Goal: Contribute content: Contribute content

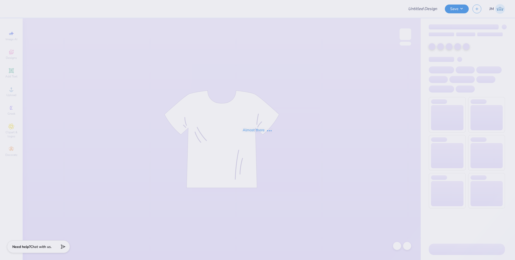
type input "Business of Entertainment Club T-shirts"
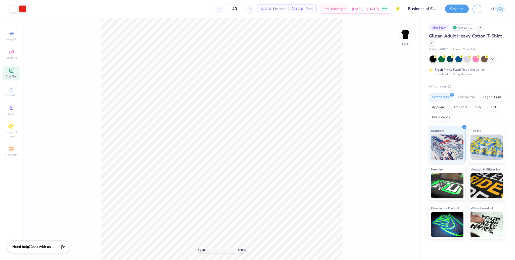
click at [11, 71] on icon at bounding box center [11, 71] width 6 height 6
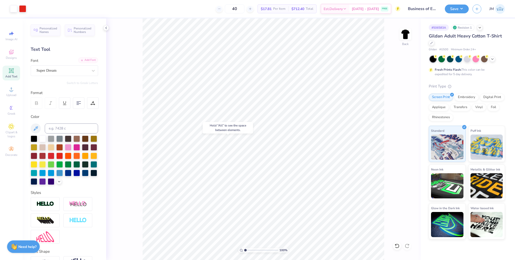
click at [87, 60] on div "Add Font" at bounding box center [88, 60] width 20 height 6
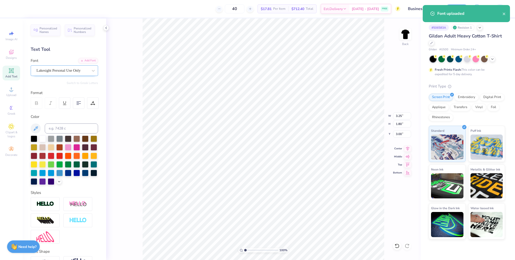
click at [66, 66] on div "Lakesight Personal Use Only" at bounding box center [64, 70] width 67 height 11
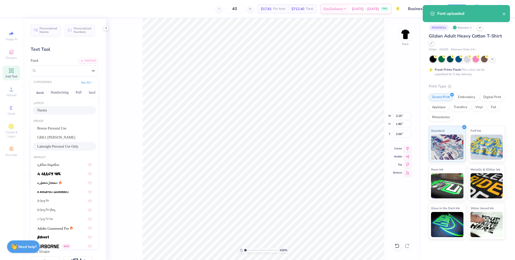
click at [51, 109] on div "Narnia" at bounding box center [64, 110] width 54 height 5
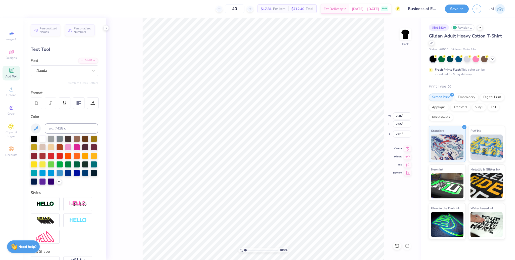
type input "2.46"
type input "2.05"
type input "2.81"
type input "4.70"
type input "2.00"
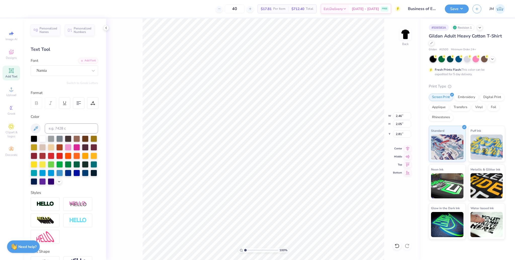
type input "4.34"
click at [63, 71] on div "Lakesight Personal Use Only" at bounding box center [62, 71] width 53 height 8
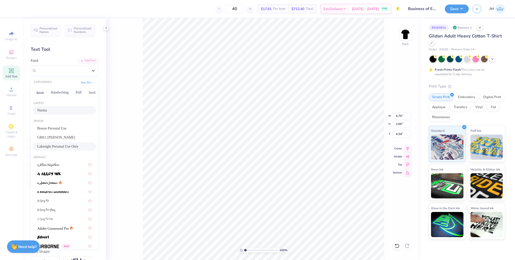
click at [51, 111] on div "Narnia" at bounding box center [64, 110] width 54 height 5
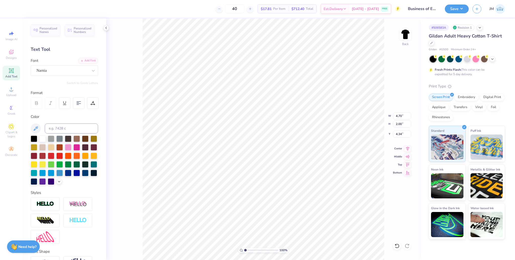
type input "2.62"
type input "1.64"
type input "4.50"
type input "5.08"
type input "2.68"
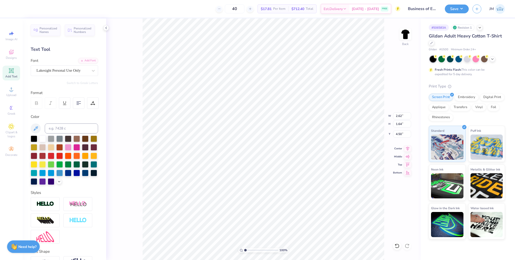
type input "6.40"
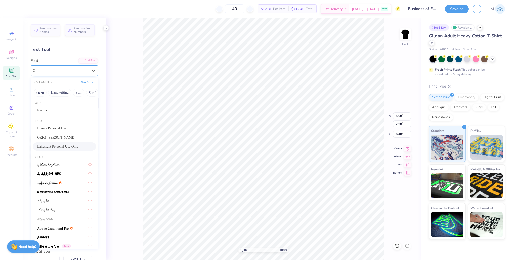
click at [58, 71] on div "Lakesight Personal Use Only" at bounding box center [62, 71] width 53 height 8
click at [53, 110] on div "Narnia" at bounding box center [64, 110] width 54 height 5
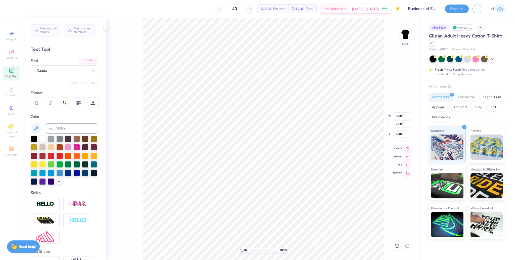
type input "5.06"
type input "2.41"
type input "6.44"
type input "2.62"
type input "1.64"
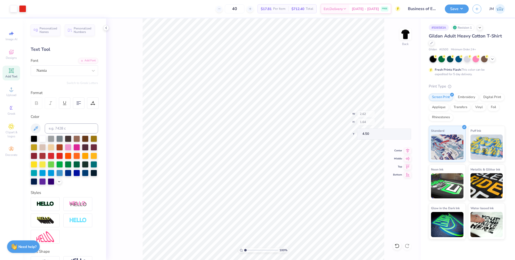
type input "4.86"
type input "2.46"
type input "2.05"
click at [290, 125] on li "Duplicate" at bounding box center [293, 125] width 40 height 10
type input "3.81"
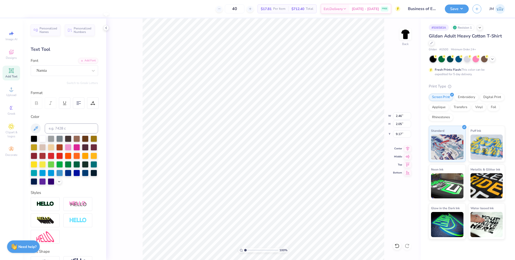
type input "9.17"
paste textarea "BEC '25"
paste textarea "EC '25"
type textarea "BEC '25"
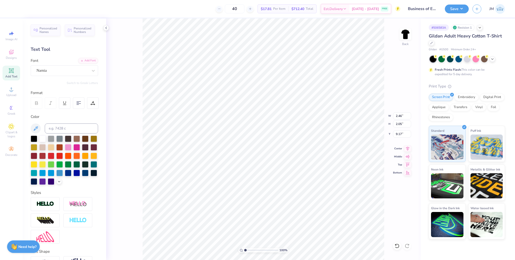
type input "4.79"
type input "1.79"
type input "9.75"
type input "4.21"
type input "1.58"
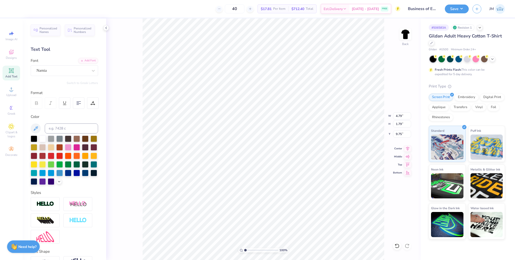
type input "9.78"
click at [92, 102] on icon at bounding box center [93, 103] width 5 height 5
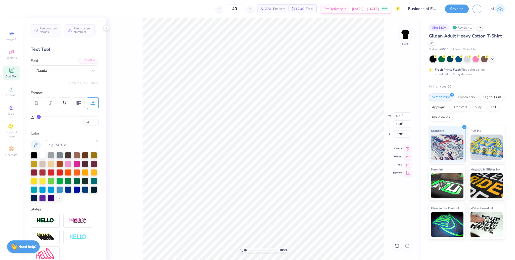
type input "2"
type input "1"
type input "0"
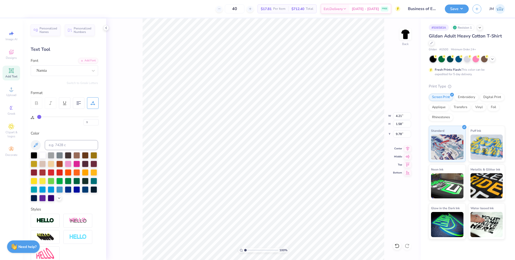
type input "0"
drag, startPoint x: 37, startPoint y: 117, endPoint x: 22, endPoint y: 115, distance: 15.4
click at [37, 117] on input "range" at bounding box center [68, 117] width 62 height 1
type input "5.06"
type input "2.41"
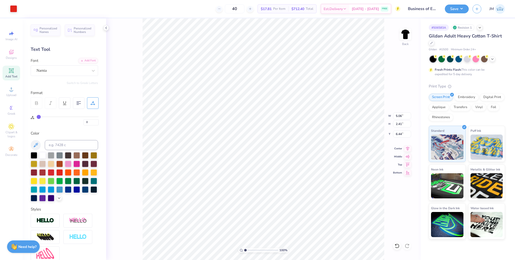
type input "6.44"
type input "0"
type input "-4"
type input "2.62"
type input "1.64"
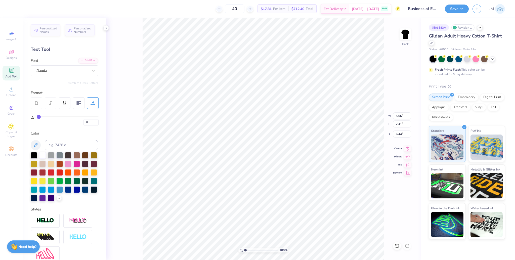
type input "4.86"
drag, startPoint x: 39, startPoint y: 116, endPoint x: 25, endPoint y: 114, distance: 13.6
click at [37, 117] on input "range" at bounding box center [68, 117] width 62 height 1
drag, startPoint x: 38, startPoint y: 115, endPoint x: 25, endPoint y: 115, distance: 13.4
click at [37, 117] on input "range" at bounding box center [68, 117] width 62 height 1
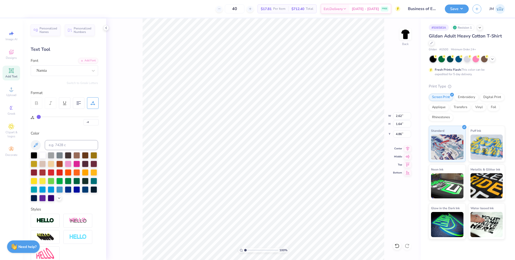
type input "1"
type input "2"
type input "3"
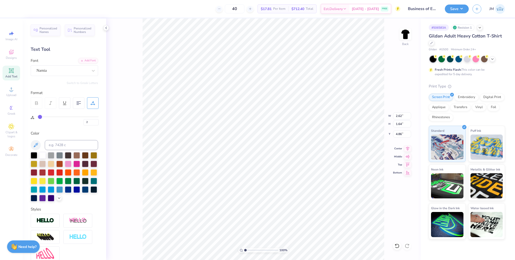
type input "3"
type input "4"
type input "5"
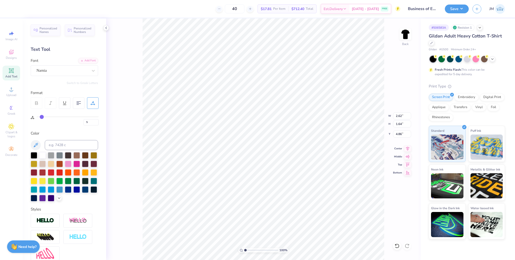
type input "6"
type input "7"
type input "8"
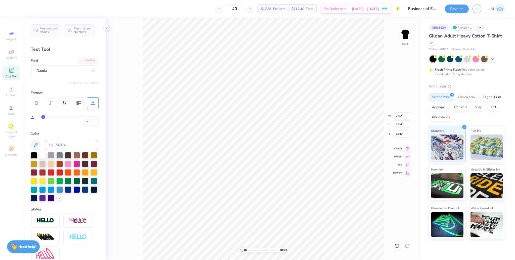
type input "8"
type input "9"
type input "10"
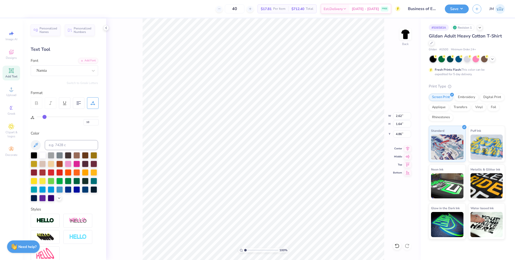
type input "9"
type input "7"
type input "6"
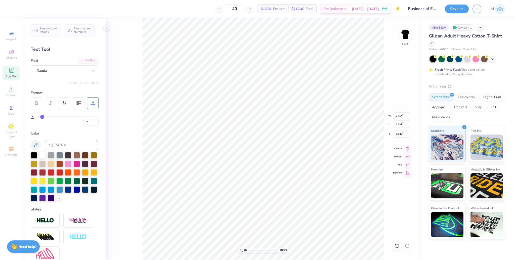
type input "6"
type input "5"
type input "4"
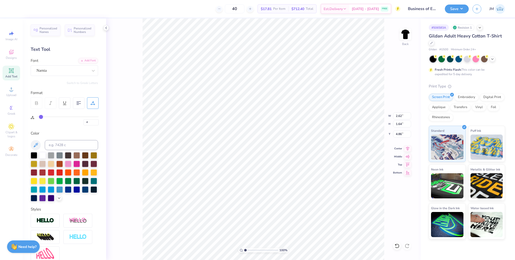
type input "2"
type input "1"
type input "0"
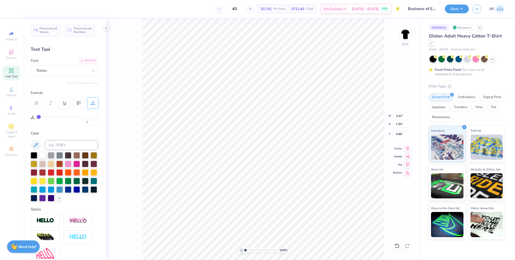
type input "0"
drag, startPoint x: 38, startPoint y: 116, endPoint x: 20, endPoint y: 117, distance: 17.4
click at [37, 117] on input "range" at bounding box center [68, 117] width 62 height 1
type input "2.83"
type input "1.66"
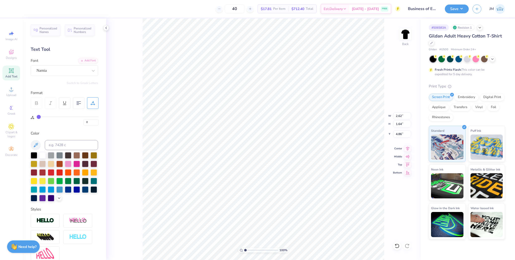
type input "4.85"
type input "0"
type input "-4"
type input "2.46"
type input "2.05"
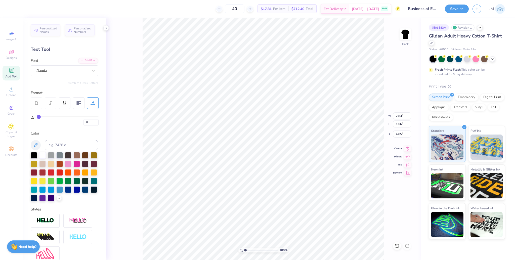
type input "2.81"
type input "1"
type input "2"
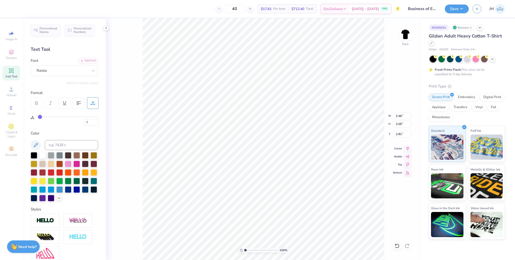
type input "3"
type input "4"
type input "5"
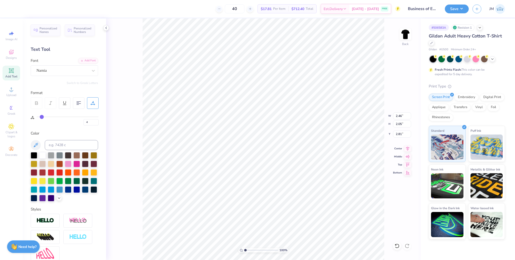
type input "5"
type input "6"
type input "7"
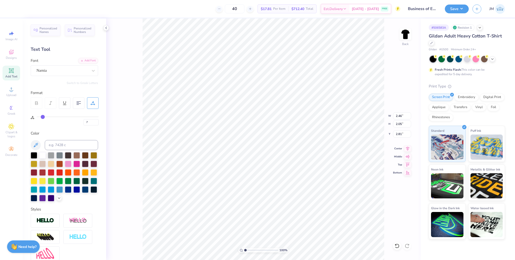
type input "9"
type input "10"
type input "11"
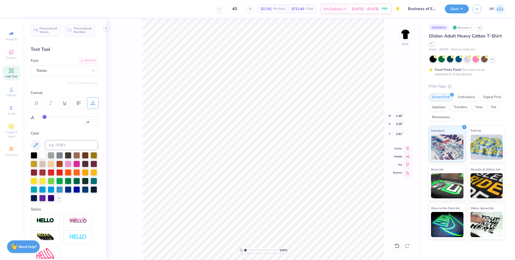
type input "11"
type input "12"
type input "13"
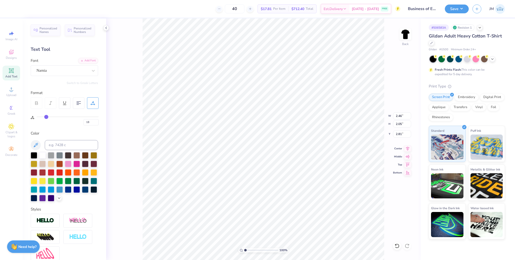
type input "14"
type input "13"
type input "12"
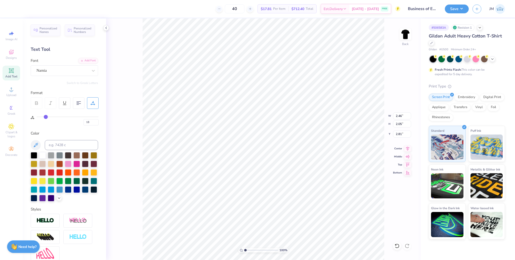
type input "12"
type input "11"
type input "10"
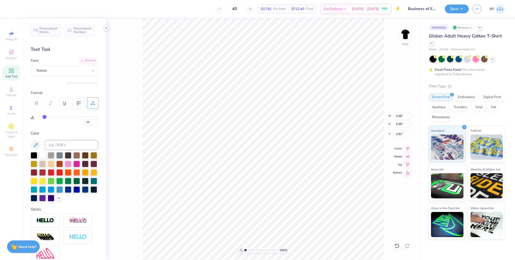
type input "9"
type input "7"
type input "5"
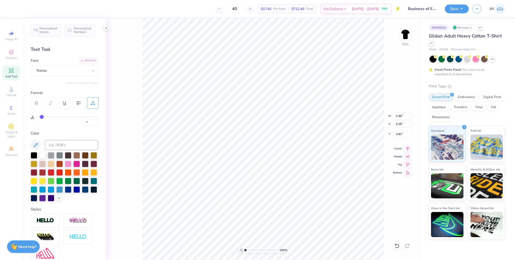
type input "5"
type input "4"
type input "2"
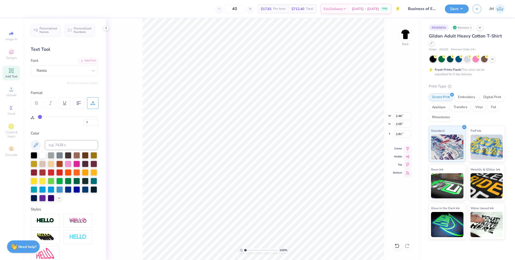
type input "0"
drag, startPoint x: 39, startPoint y: 116, endPoint x: 18, endPoint y: 116, distance: 20.4
click at [37, 117] on input "range" at bounding box center [68, 117] width 62 height 1
type input "2.63"
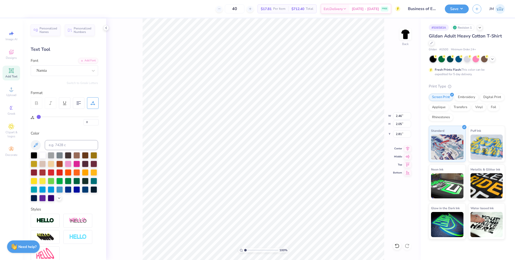
type input "2.06"
type input "3.30"
type input "1.14"
type input "9.64"
click at [289, 173] on li "Group" at bounding box center [293, 174] width 40 height 10
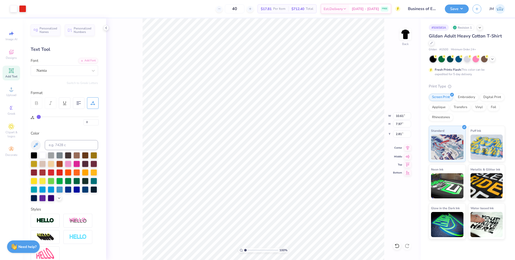
click at [409, 149] on icon at bounding box center [407, 148] width 7 height 6
click at [85, 59] on div "Add Font" at bounding box center [88, 60] width 20 height 6
click at [14, 70] on icon at bounding box center [11, 71] width 6 height 6
type textarea "'"
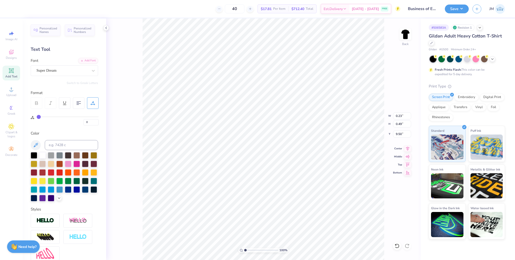
type input "9.50"
drag, startPoint x: 244, startPoint y: 249, endPoint x: 254, endPoint y: 247, distance: 10.4
type input "3.66"
click at [254, 248] on input "range" at bounding box center [261, 250] width 34 height 5
type input "10.61"
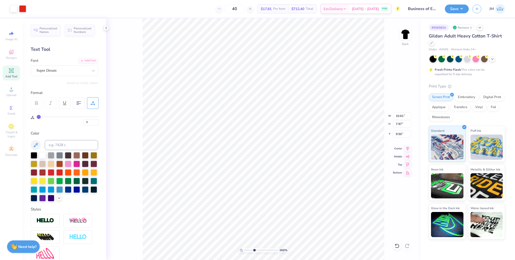
type input "7.97"
type input "2.81"
type input "0.15"
type input "0.32"
type input "9.54"
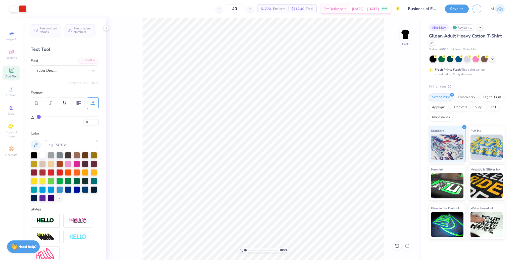
drag, startPoint x: 255, startPoint y: 249, endPoint x: 238, endPoint y: 243, distance: 18.9
type input "1"
click at [244, 248] on input "range" at bounding box center [261, 250] width 34 height 5
click at [294, 187] on li "Group" at bounding box center [299, 188] width 40 height 10
click at [409, 147] on icon at bounding box center [407, 148] width 7 height 6
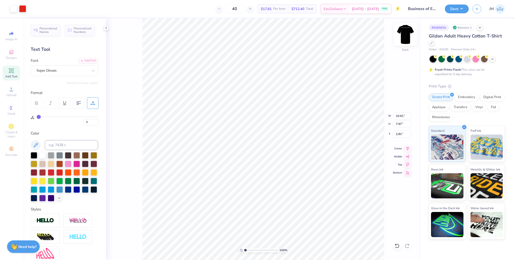
click at [409, 31] on img at bounding box center [406, 34] width 20 height 20
type input "1.02"
type input "0.73"
type input "3.00"
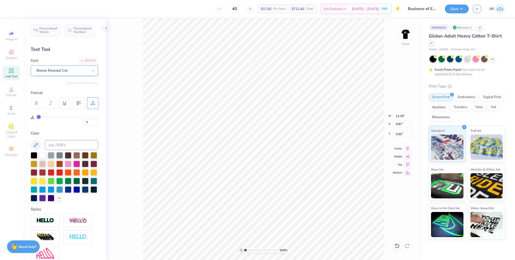
type textarea "Business of Entertainment Club 25"
click at [63, 70] on div "Breeze Personal Use" at bounding box center [62, 71] width 53 height 8
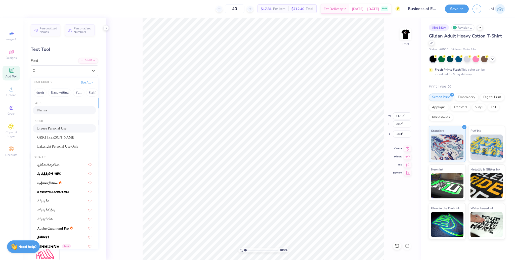
click at [57, 110] on div "Narnia" at bounding box center [64, 110] width 54 height 5
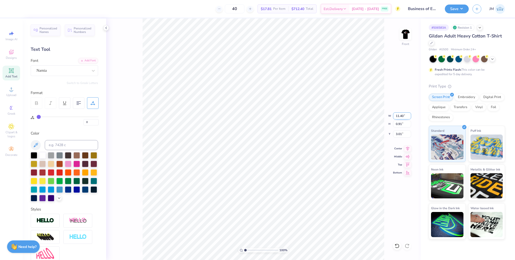
click at [398, 114] on input "11.40" at bounding box center [402, 116] width 18 height 7
type input "12.00"
type input "0.96"
click at [410, 148] on icon at bounding box center [407, 148] width 7 height 6
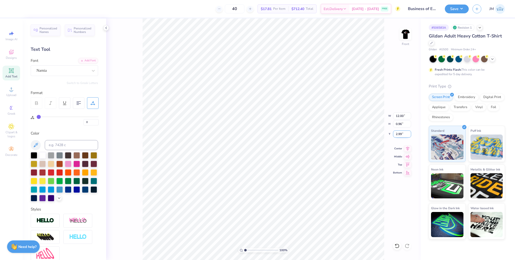
click at [398, 133] on input "2.99" at bounding box center [402, 134] width 18 height 7
type input "3.00"
click at [399, 118] on input "12.00" at bounding box center [402, 116] width 18 height 7
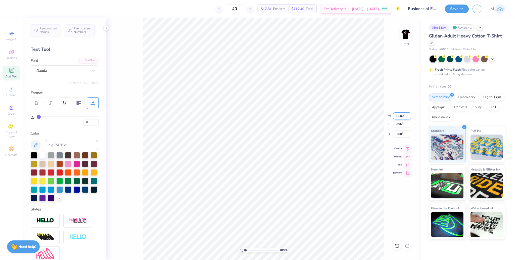
click at [399, 118] on input "12.00" at bounding box center [402, 116] width 18 height 7
type input "12.50"
type input "1.00"
click at [399, 135] on input "2.98" at bounding box center [402, 134] width 18 height 7
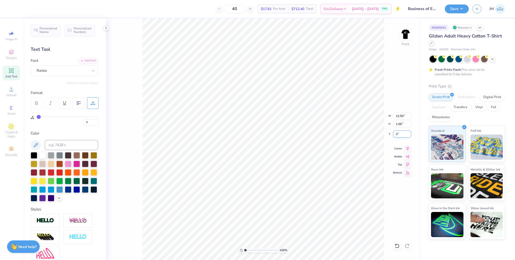
type input "3.00"
click at [408, 146] on icon at bounding box center [407, 148] width 7 height 6
drag, startPoint x: 455, startPoint y: 6, endPoint x: 457, endPoint y: 10, distance: 4.1
click at [455, 6] on button "Save" at bounding box center [457, 8] width 24 height 9
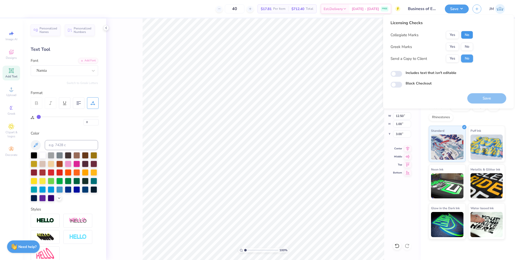
click at [465, 31] on button "No" at bounding box center [467, 35] width 12 height 8
click at [467, 45] on button "No" at bounding box center [467, 47] width 12 height 8
click at [481, 97] on button "Save" at bounding box center [487, 98] width 39 height 10
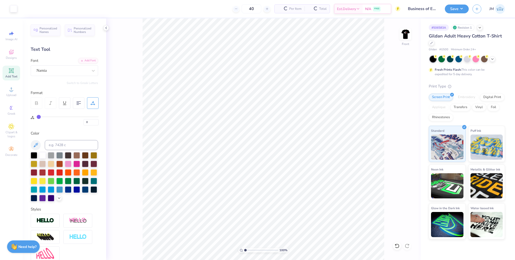
click at [407, 38] on div "Collegiate Marks" at bounding box center [405, 36] width 28 height 6
click at [406, 37] on img at bounding box center [406, 34] width 10 height 10
click at [407, 37] on img at bounding box center [406, 34] width 20 height 20
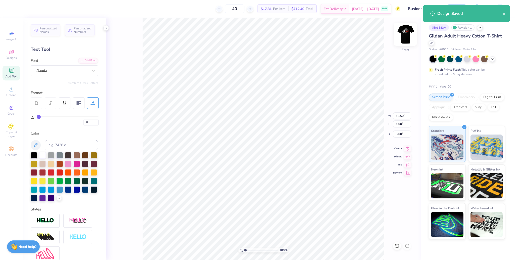
click at [401, 34] on img at bounding box center [406, 34] width 20 height 20
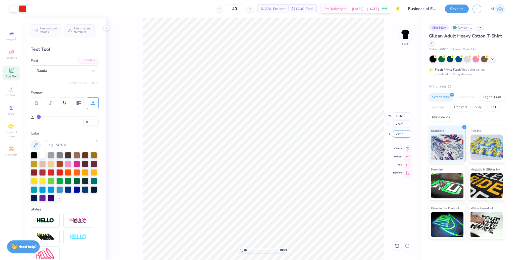
click at [396, 133] on input "2.81" at bounding box center [402, 134] width 18 height 7
type input "3.00"
click at [398, 116] on input "10.61" at bounding box center [402, 116] width 18 height 7
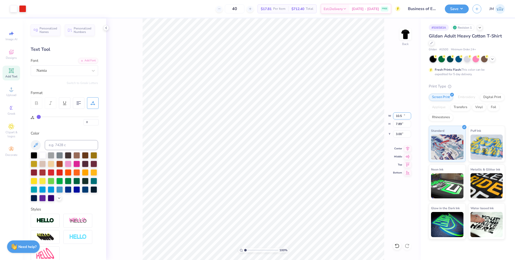
type input "10.50"
type input "7.89"
click at [396, 131] on input "3.04" at bounding box center [402, 134] width 18 height 7
type input "3.00"
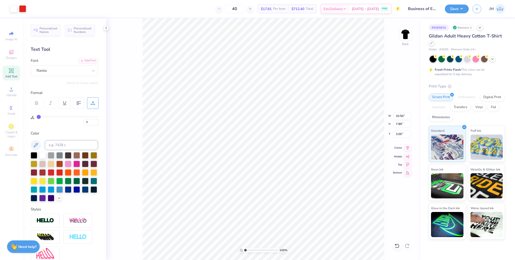
click at [408, 147] on icon at bounding box center [407, 148] width 7 height 6
click at [401, 32] on img at bounding box center [406, 34] width 20 height 20
click at [459, 9] on button "Save" at bounding box center [457, 8] width 24 height 9
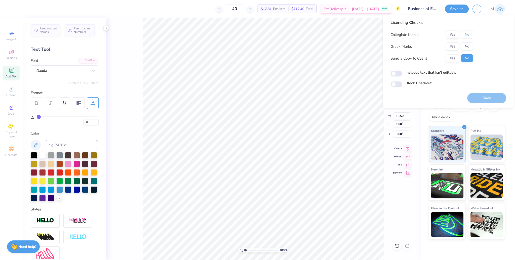
drag, startPoint x: 468, startPoint y: 32, endPoint x: 466, endPoint y: 51, distance: 19.0
click at [468, 33] on button "No" at bounding box center [467, 35] width 12 height 8
click at [466, 51] on div "Collegiate Marks Yes No Greek Marks Yes No Send a Copy to Client Yes No" at bounding box center [432, 47] width 83 height 32
click at [466, 46] on button "No" at bounding box center [467, 47] width 12 height 8
drag, startPoint x: 486, startPoint y: 97, endPoint x: 402, endPoint y: 61, distance: 91.3
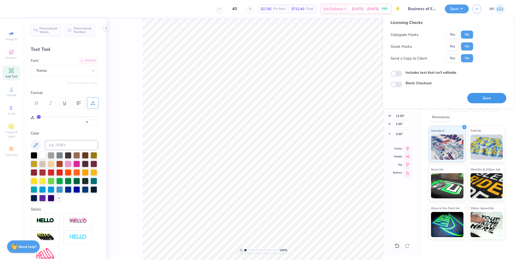
click at [486, 97] on button "Save" at bounding box center [487, 98] width 39 height 10
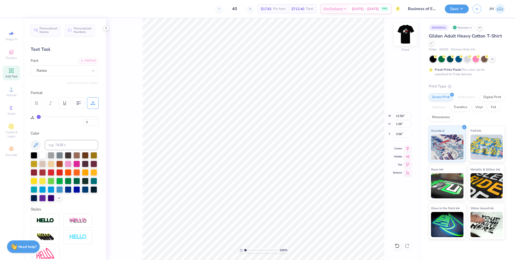
click at [403, 33] on img at bounding box center [406, 34] width 20 height 20
